Goal: Task Accomplishment & Management: Manage account settings

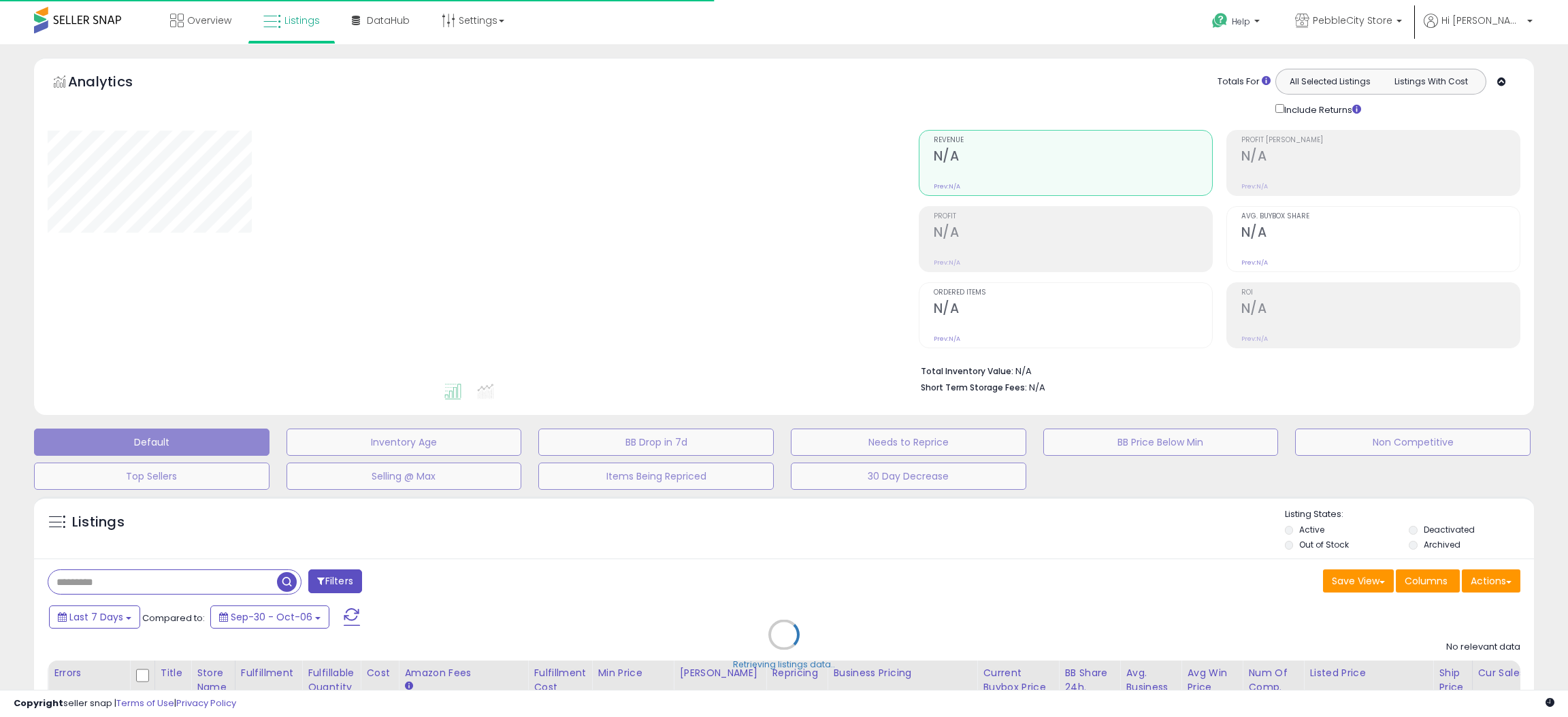
type input "**********"
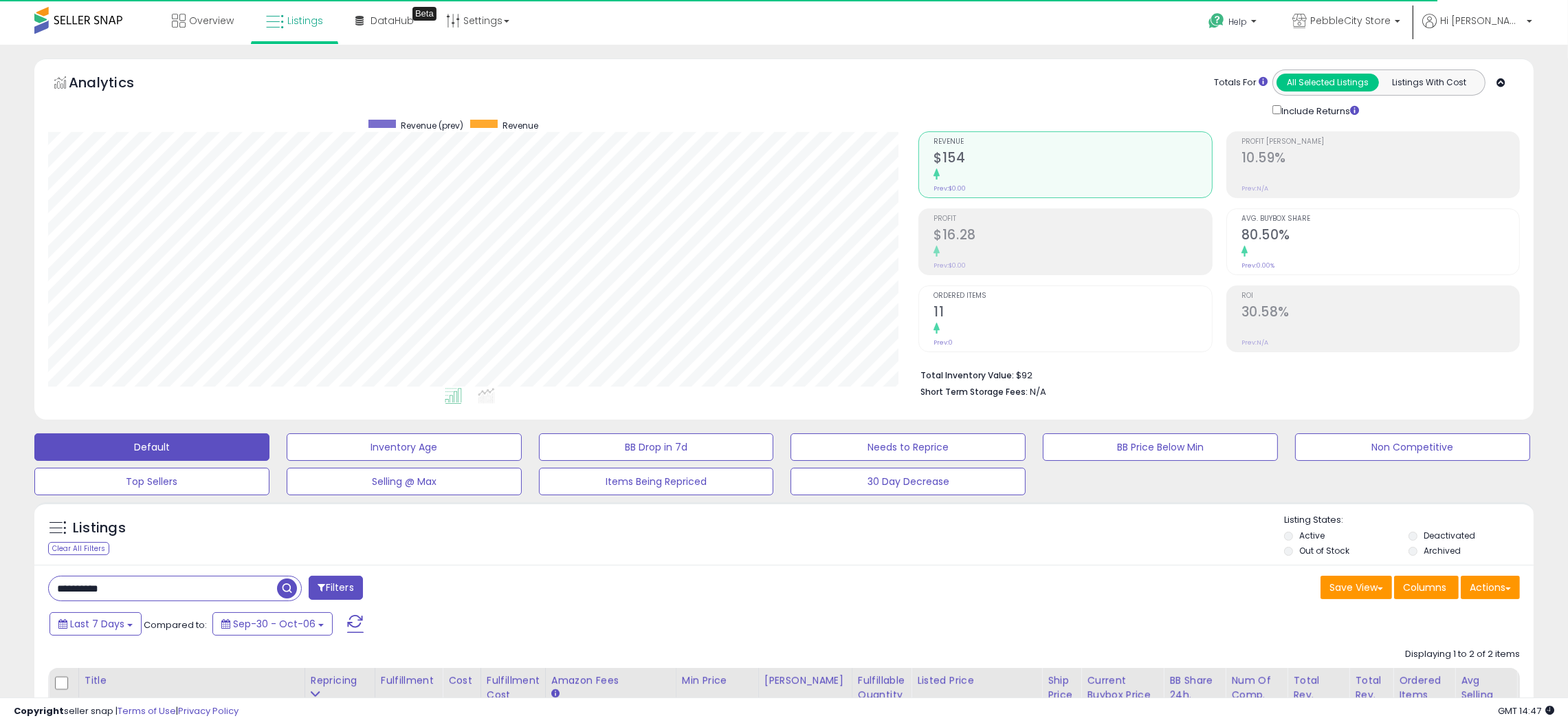
scroll to position [281, 871]
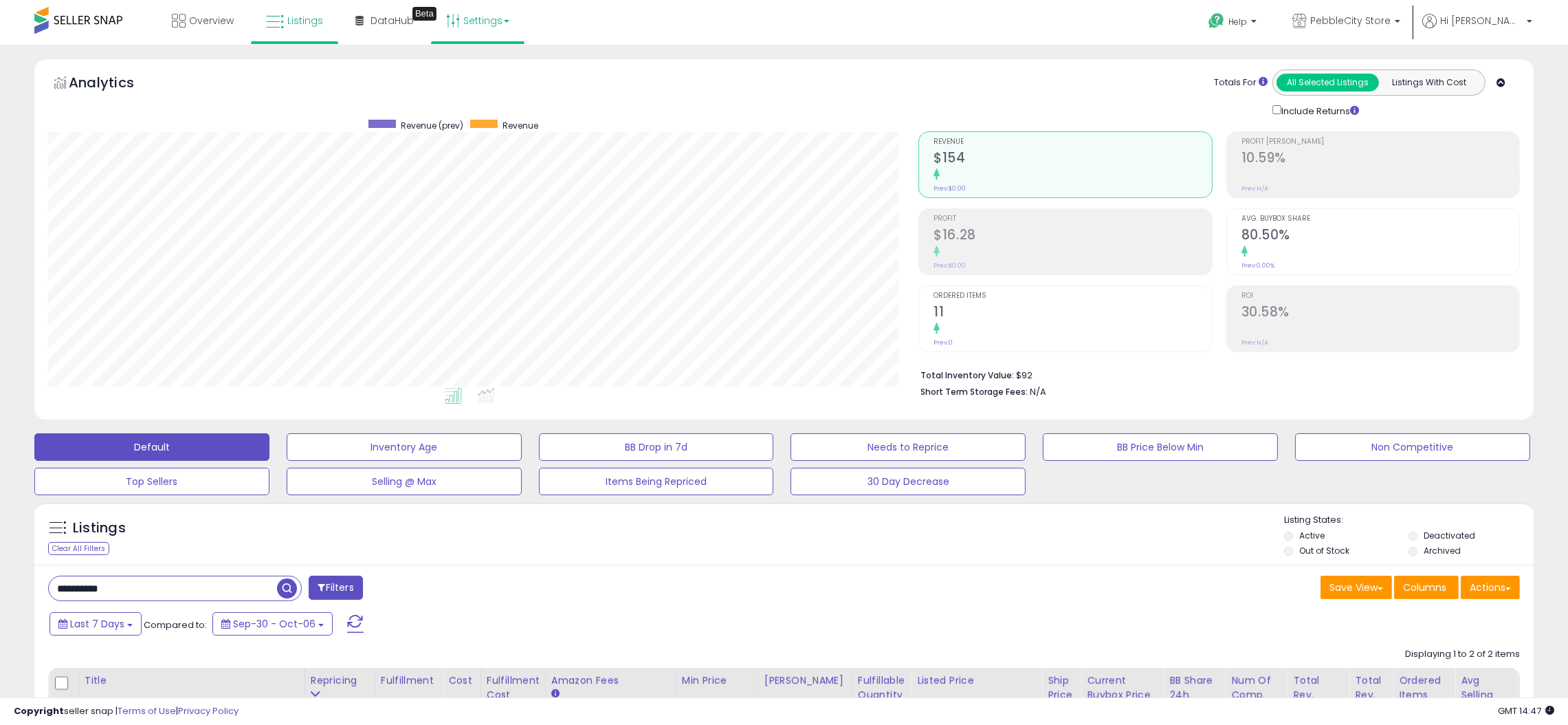
click at [471, 24] on link "Settings" at bounding box center [478, 21] width 84 height 41
click at [479, 101] on link "User settings" at bounding box center [478, 107] width 58 height 13
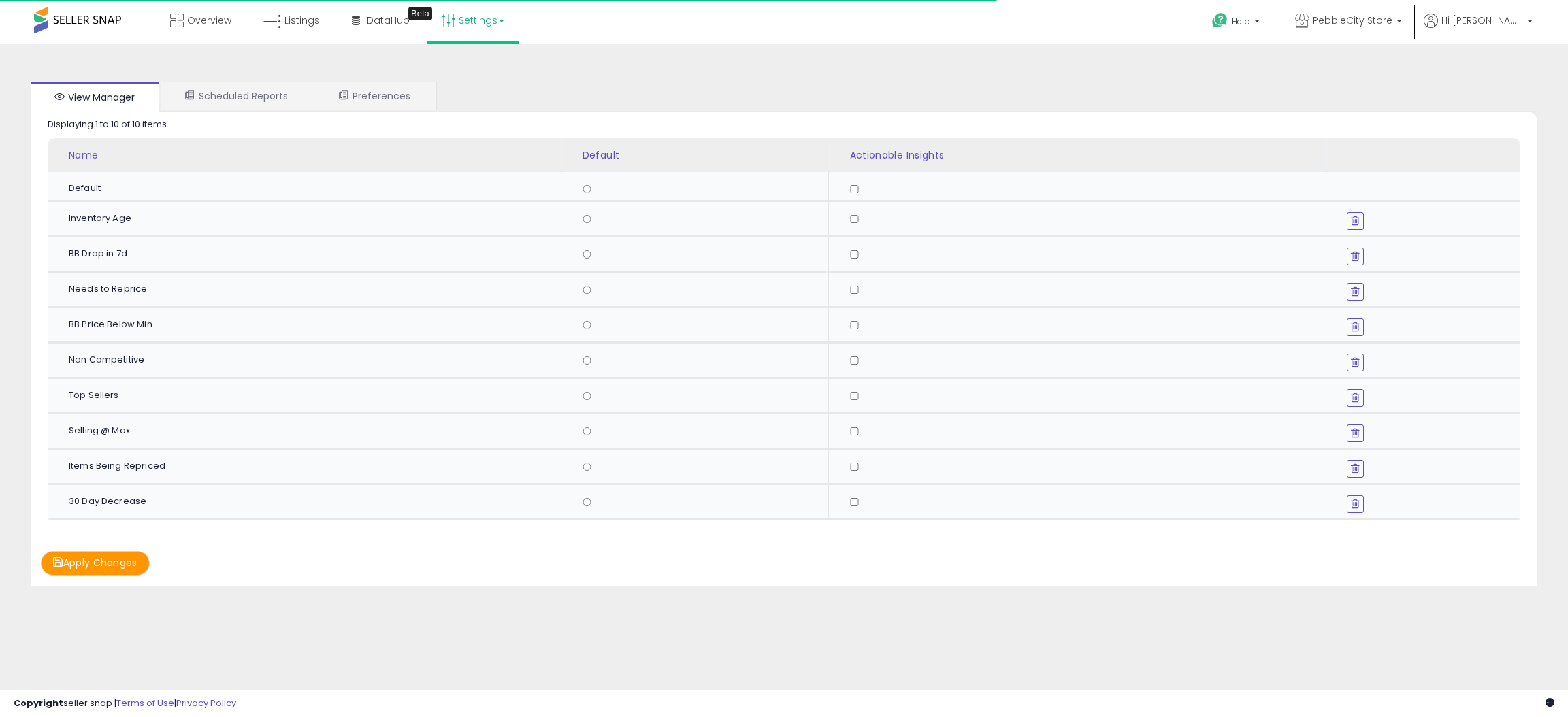
click at [483, 19] on link "Settings" at bounding box center [473, 20] width 83 height 41
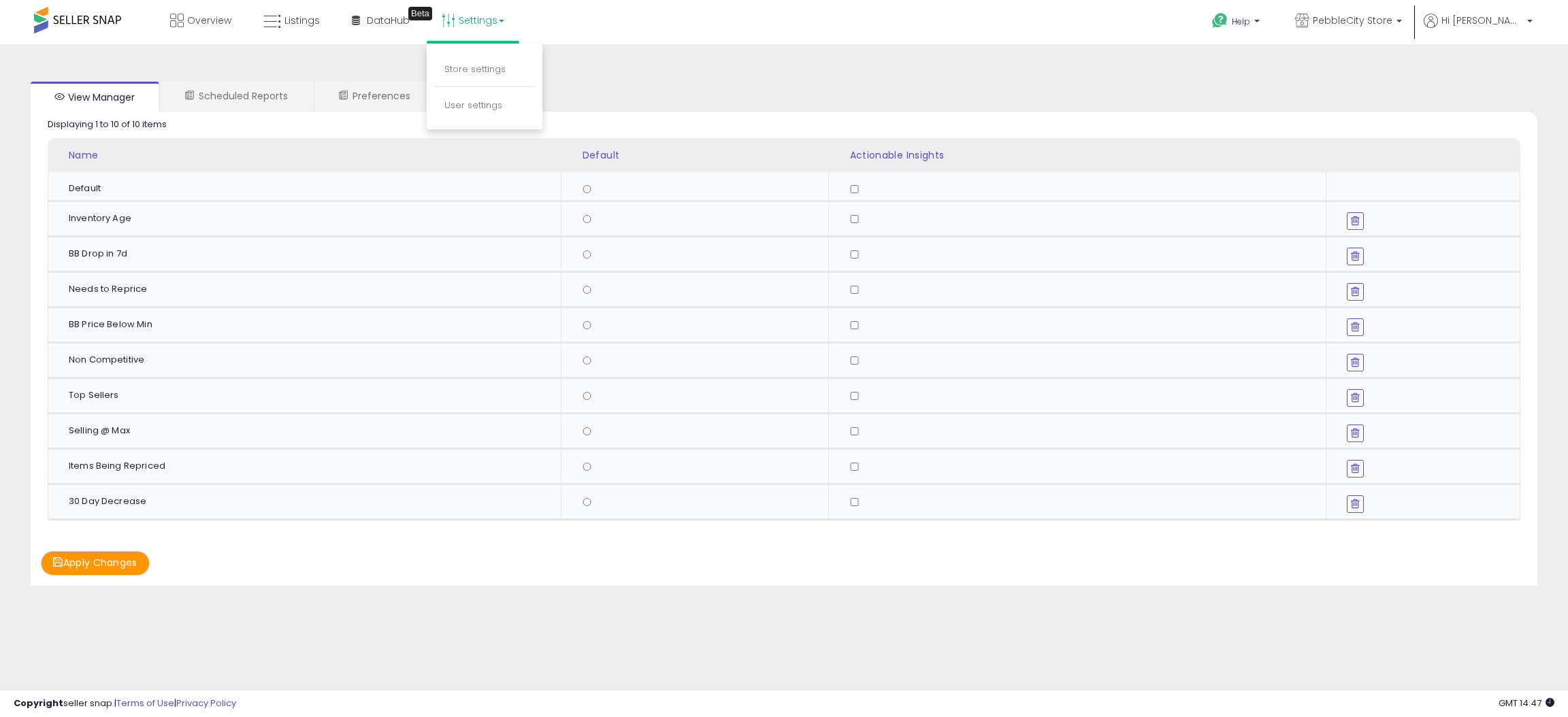
click at [483, 57] on li "Store settings" at bounding box center [484, 70] width 101 height 34
click at [485, 32] on link "Settings" at bounding box center [473, 20] width 83 height 41
click at [477, 67] on link "Store settings" at bounding box center [475, 69] width 61 height 13
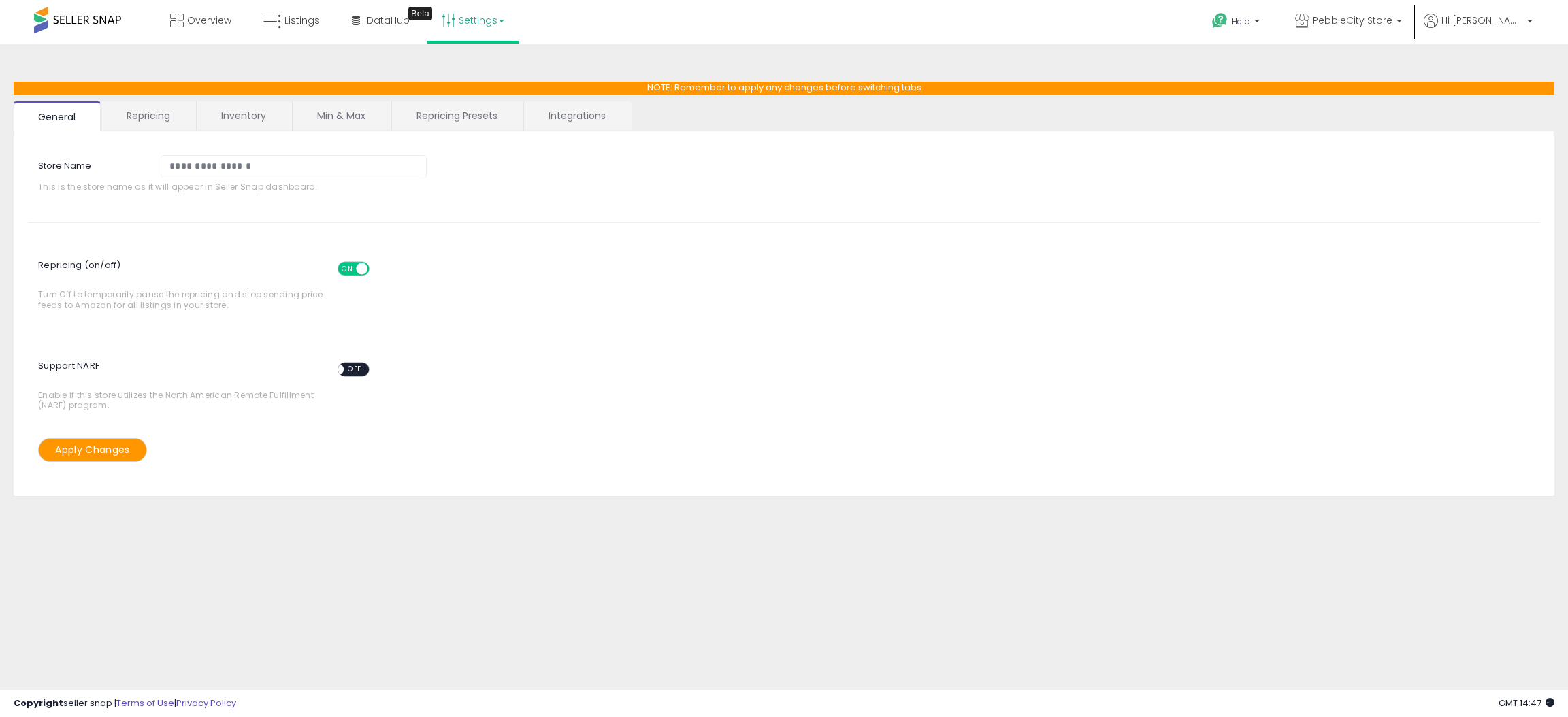
click at [475, 121] on link "Repricing Presets" at bounding box center [457, 115] width 130 height 28
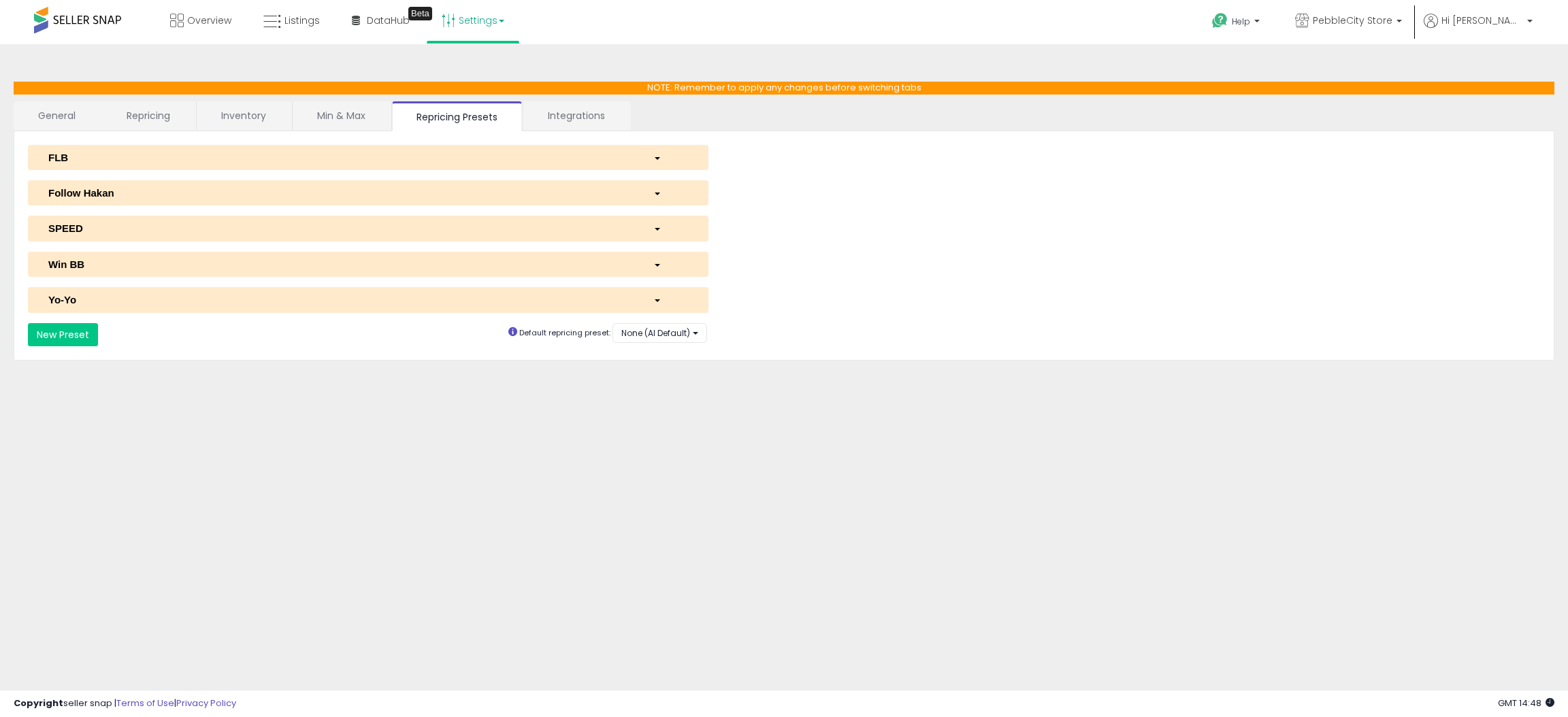
click at [390, 301] on div "Yo-Yo" at bounding box center [341, 300] width 605 height 15
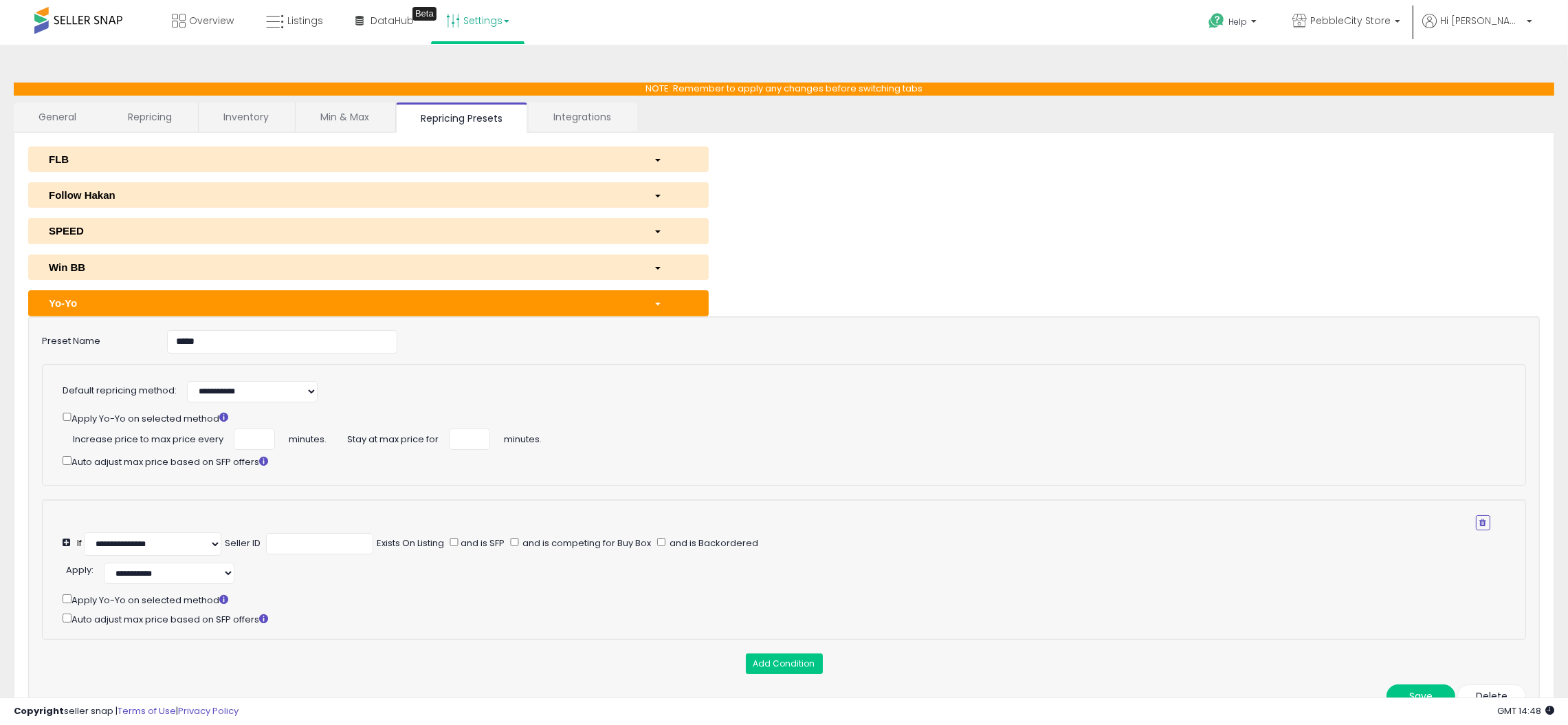
click at [634, 303] on div "Yo-Yo" at bounding box center [341, 303] width 605 height 15
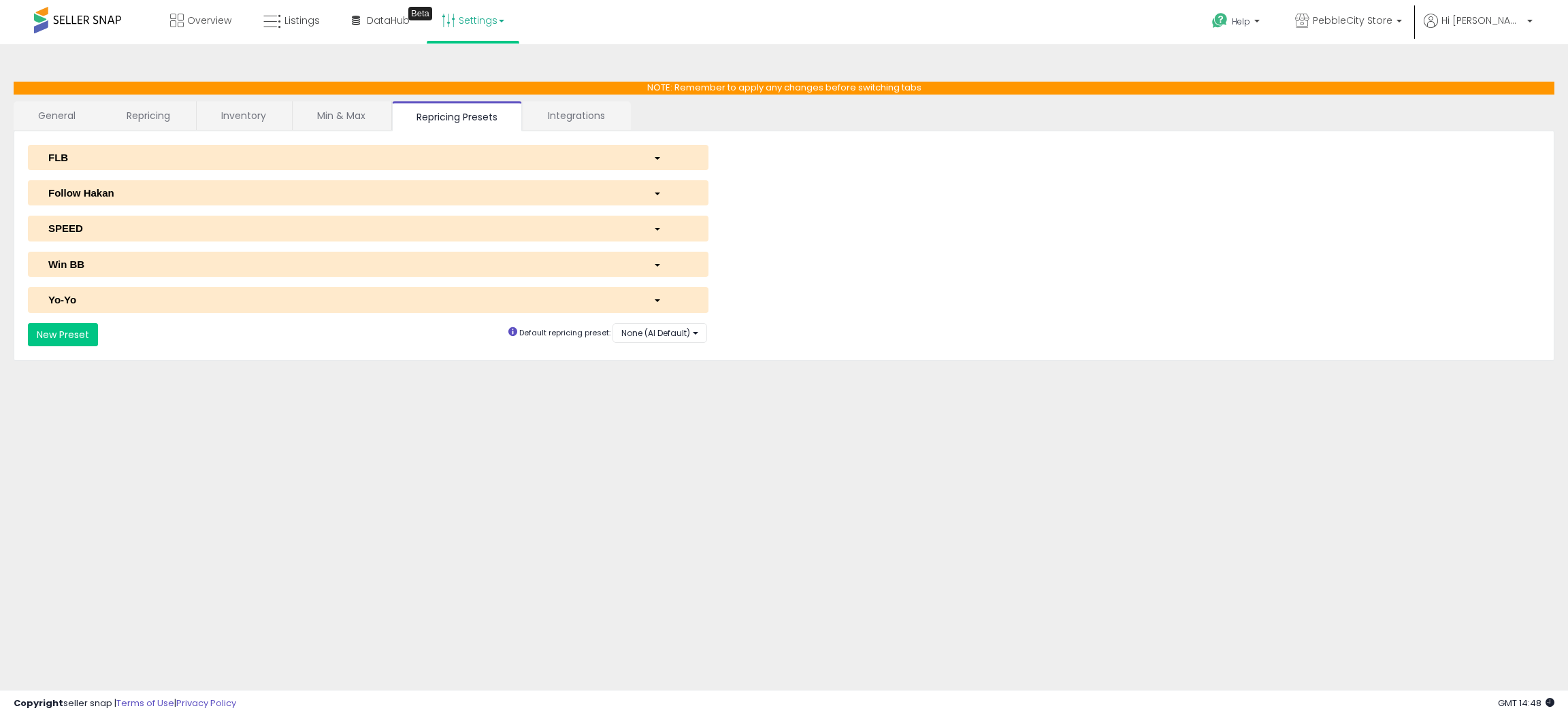
click at [150, 152] on div "FLB" at bounding box center [341, 157] width 605 height 15
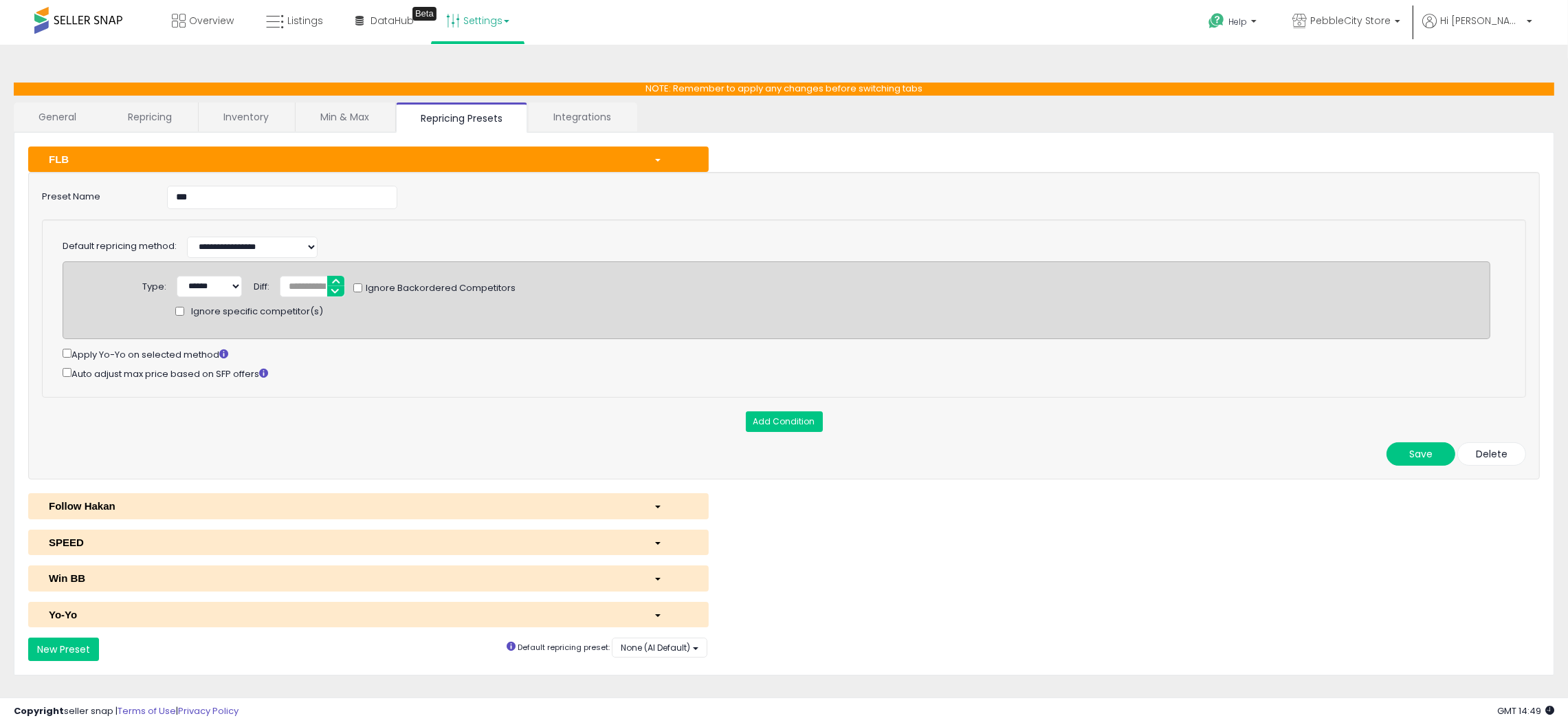
click at [1273, 353] on div "Apply Yo-Yo on selected method" at bounding box center [776, 353] width 1428 height 15
click at [207, 168] on button "FLB" at bounding box center [368, 159] width 680 height 25
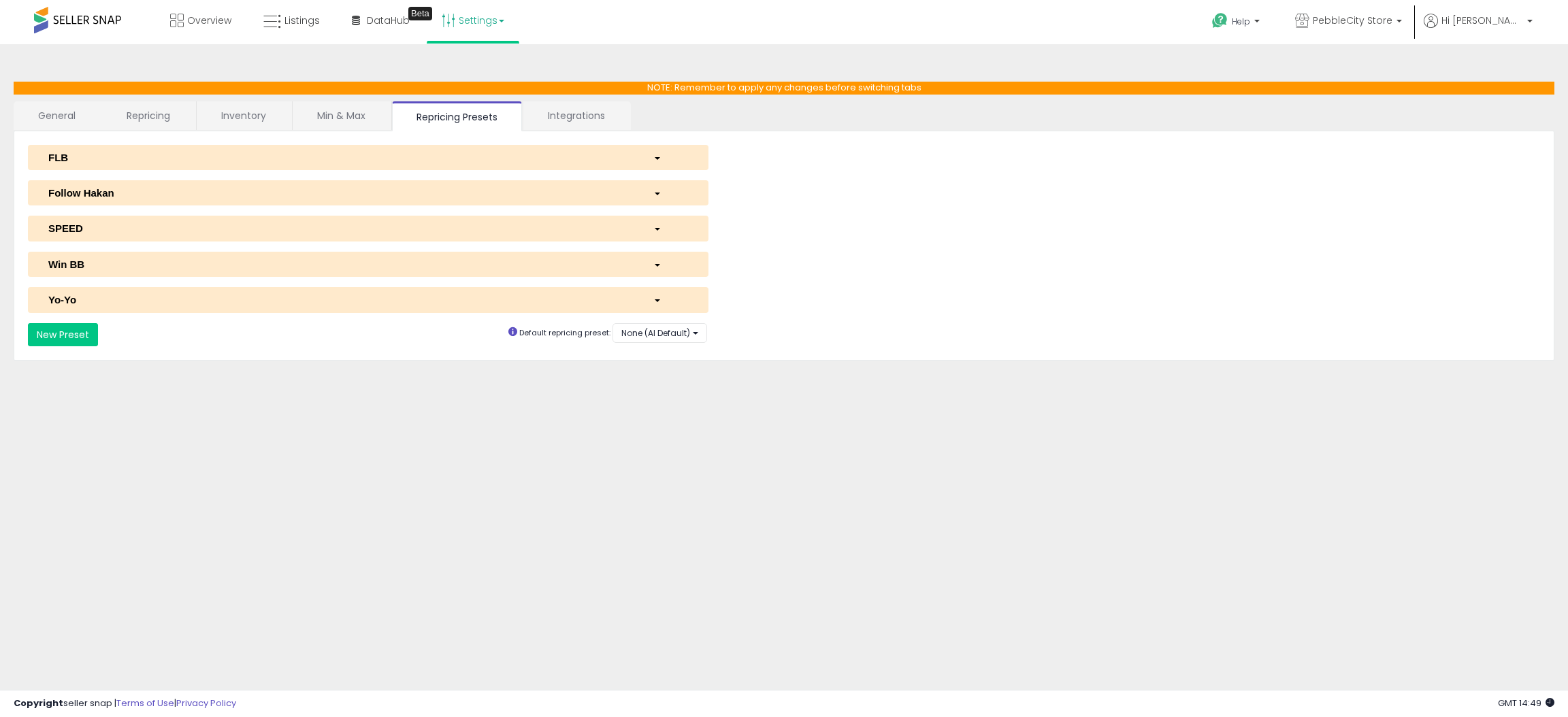
click at [103, 225] on div "SPEED" at bounding box center [341, 229] width 605 height 15
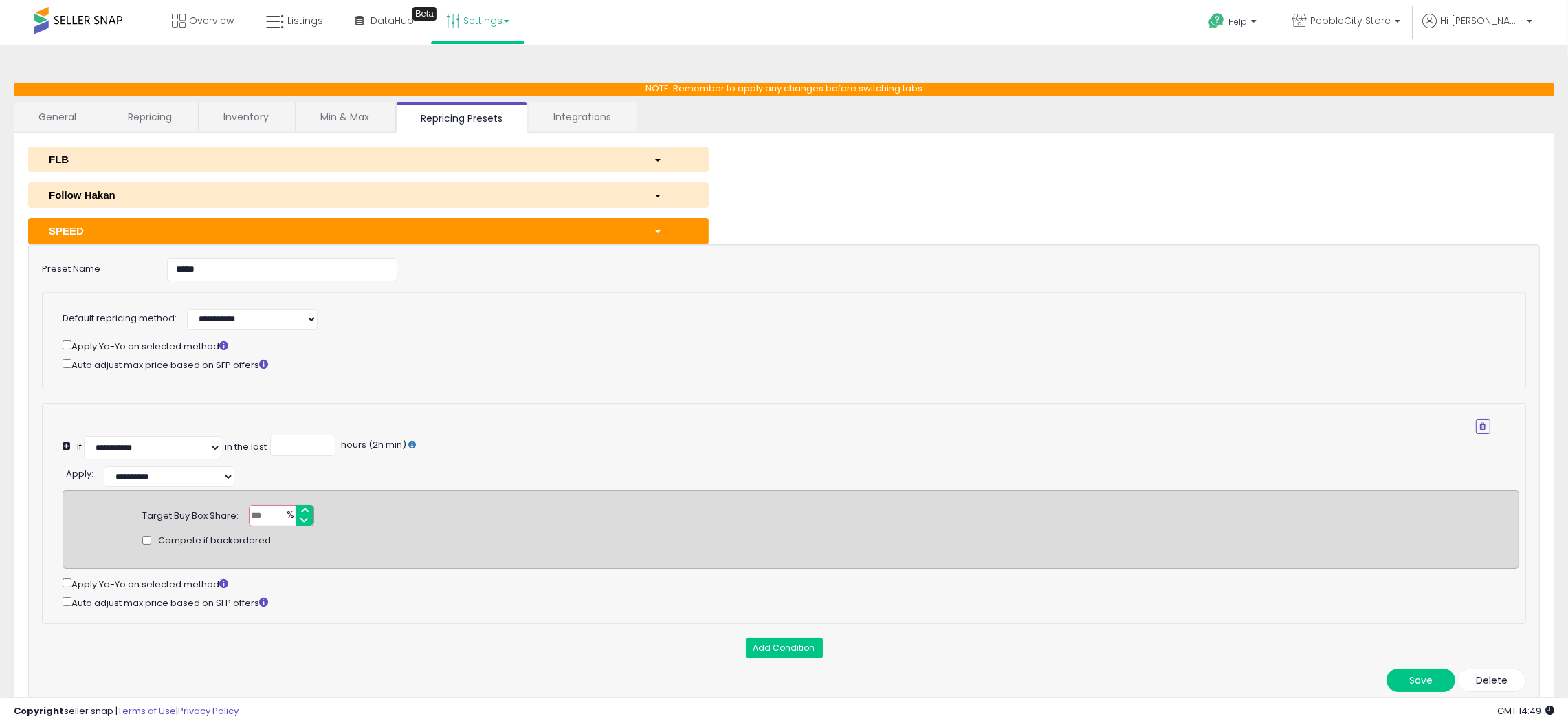
click at [1146, 176] on div "**********" at bounding box center [784, 481] width 1511 height 668
click at [181, 227] on div "SPEED" at bounding box center [341, 231] width 605 height 15
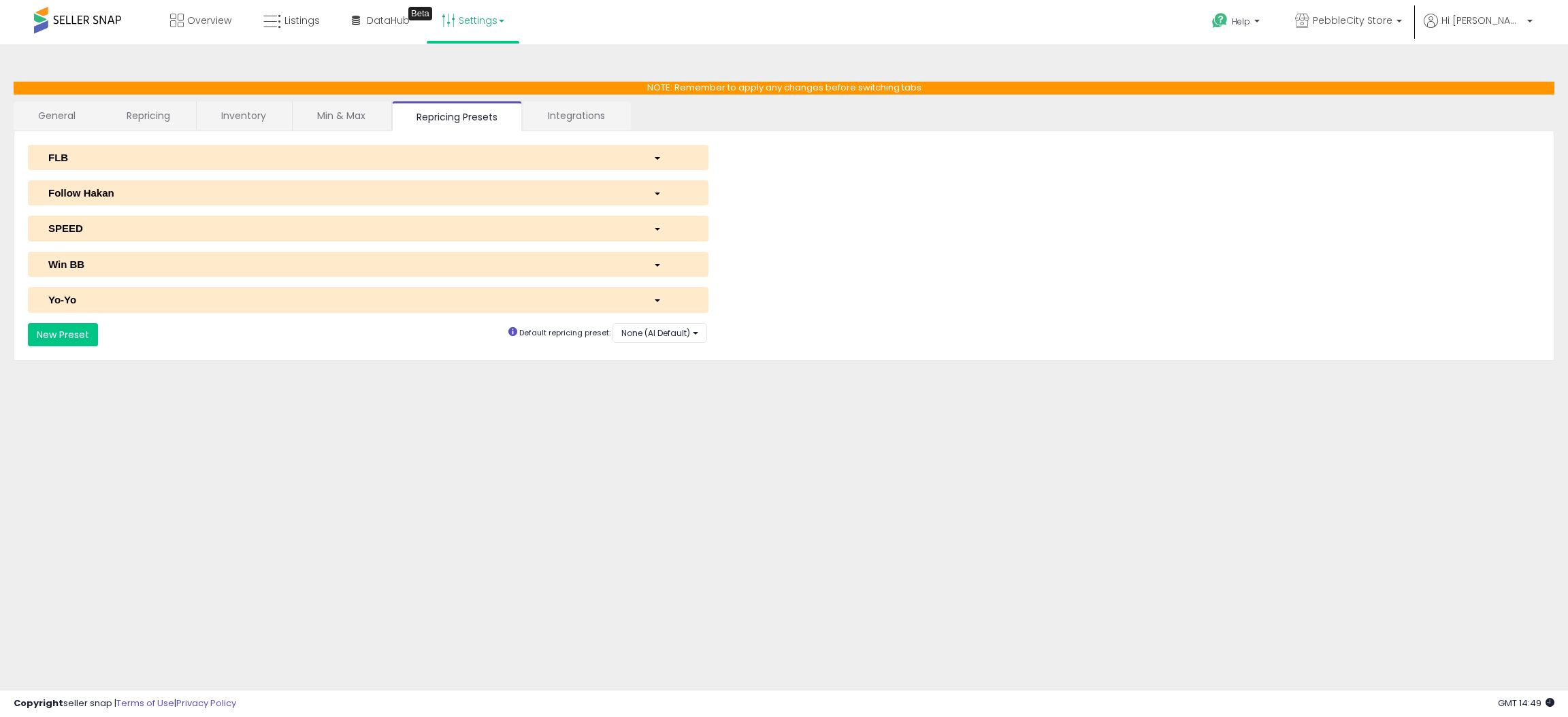
click at [145, 260] on div "Win BB" at bounding box center [341, 264] width 605 height 15
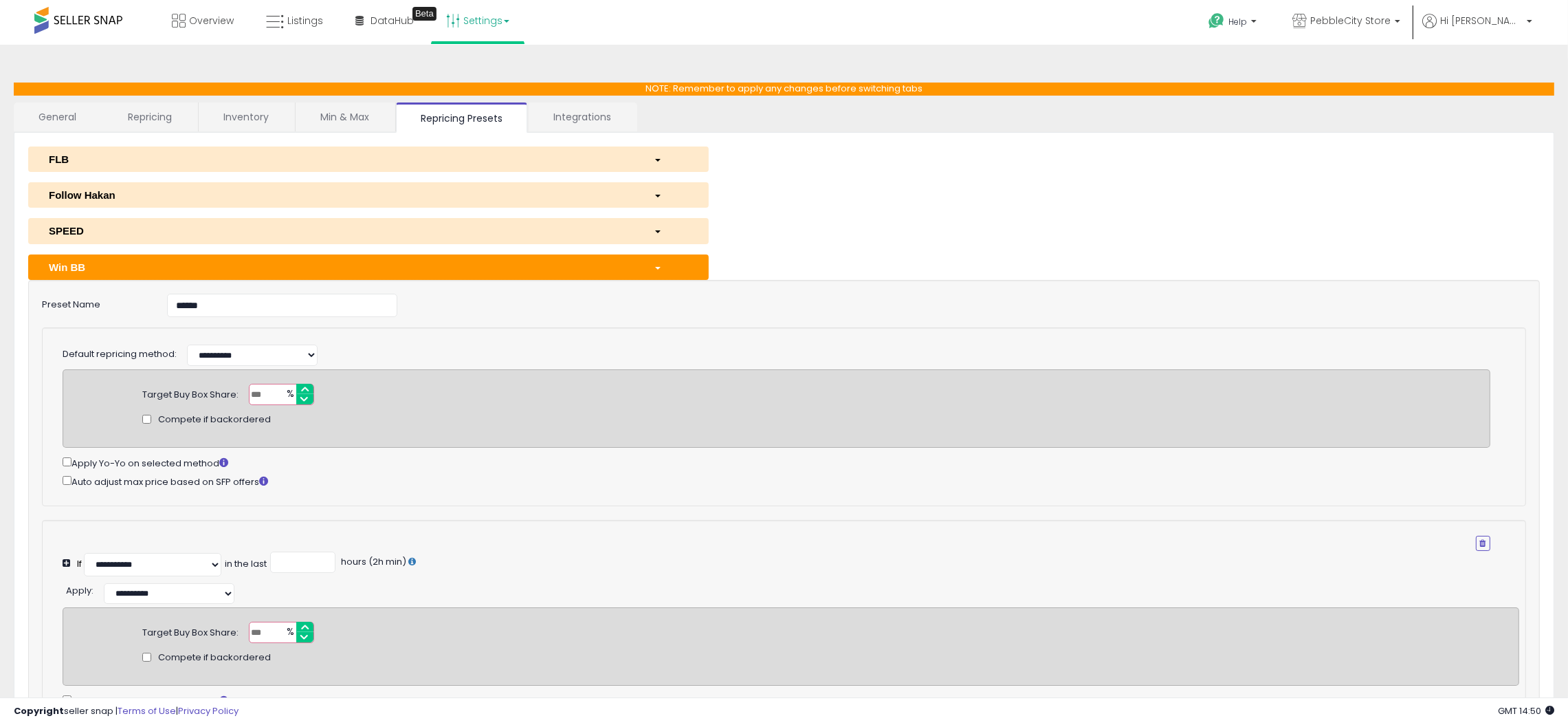
scroll to position [103, 0]
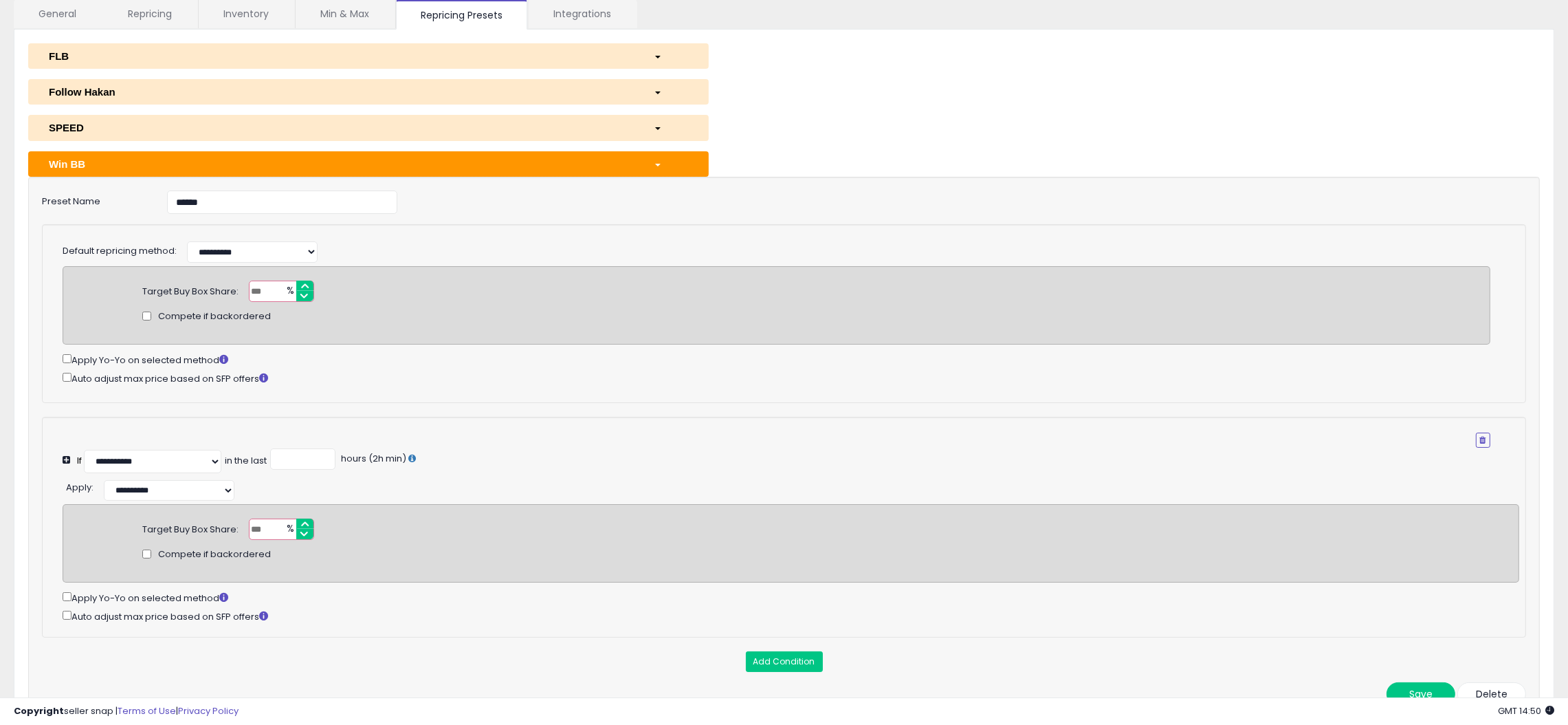
click at [1236, 90] on div "**********" at bounding box center [784, 91] width 1511 height 25
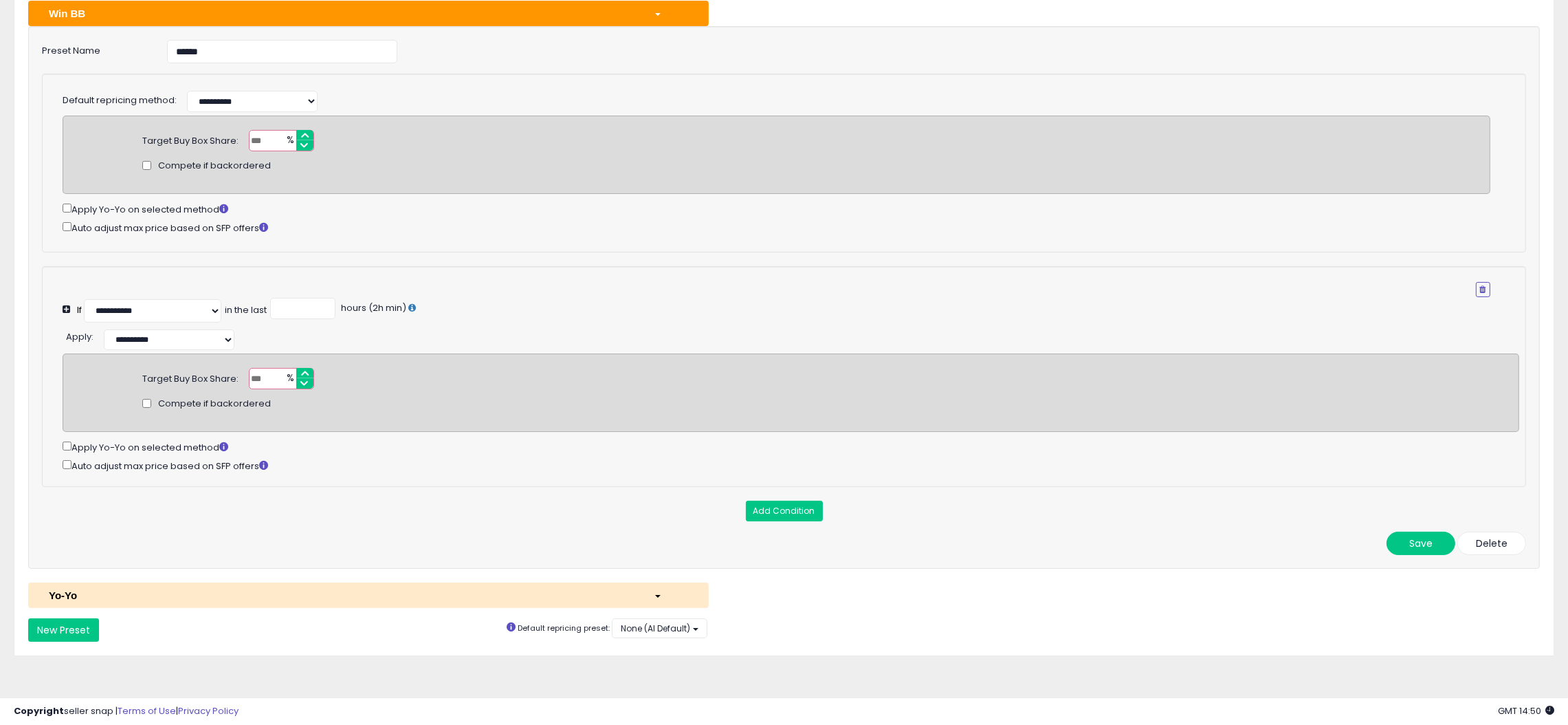
click at [218, 597] on div "Yo-Yo" at bounding box center [341, 595] width 605 height 15
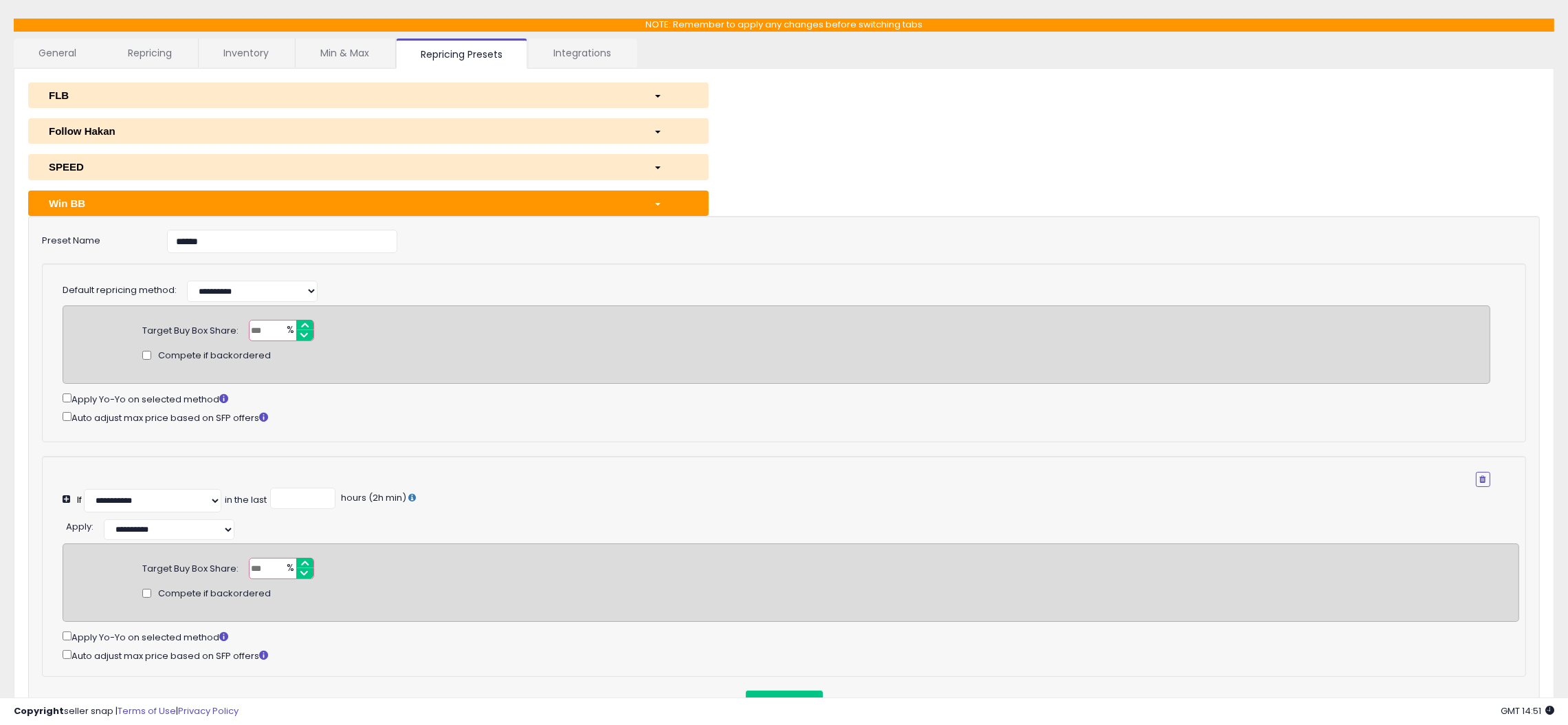
scroll to position [0, 0]
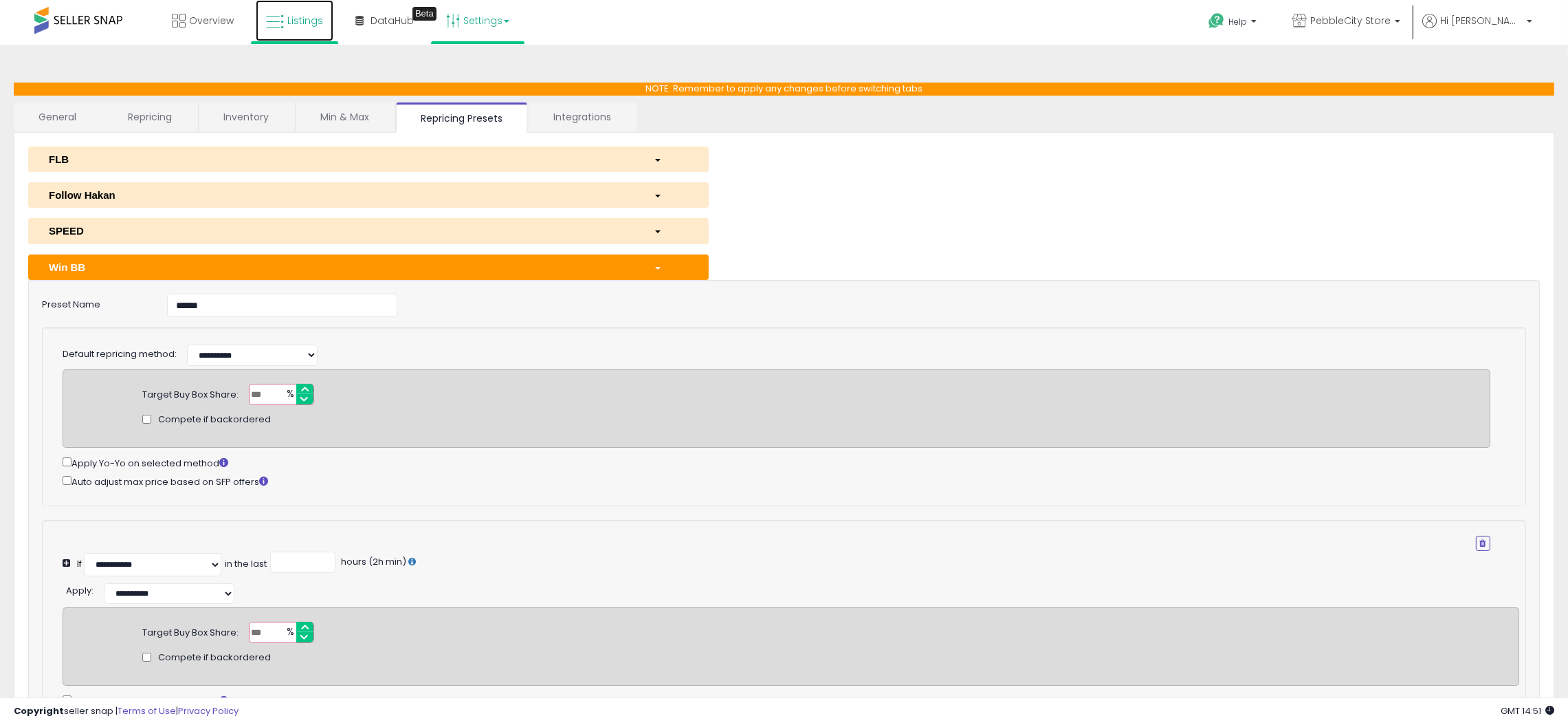
click at [275, 18] on icon at bounding box center [275, 22] width 18 height 18
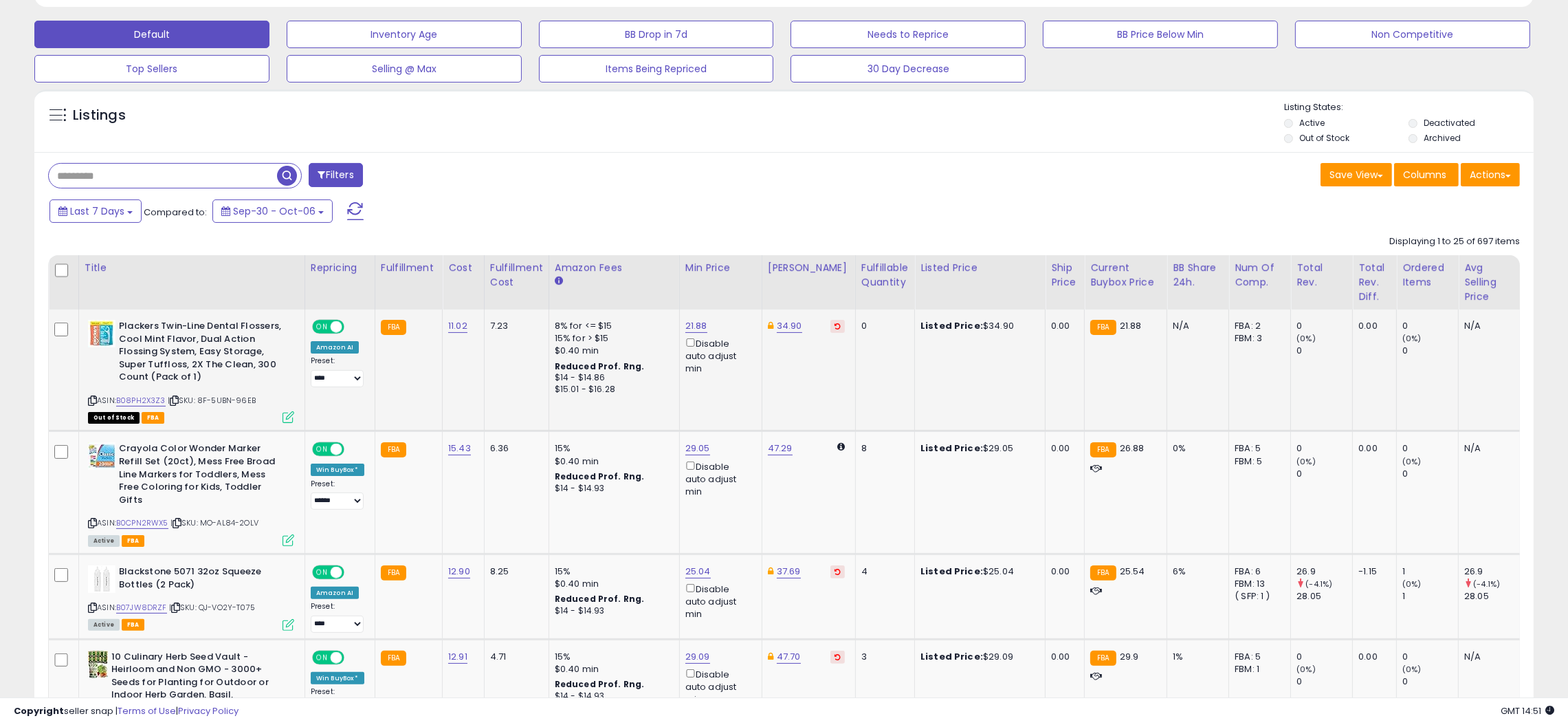
scroll to position [515, 0]
